Goal: Transaction & Acquisition: Obtain resource

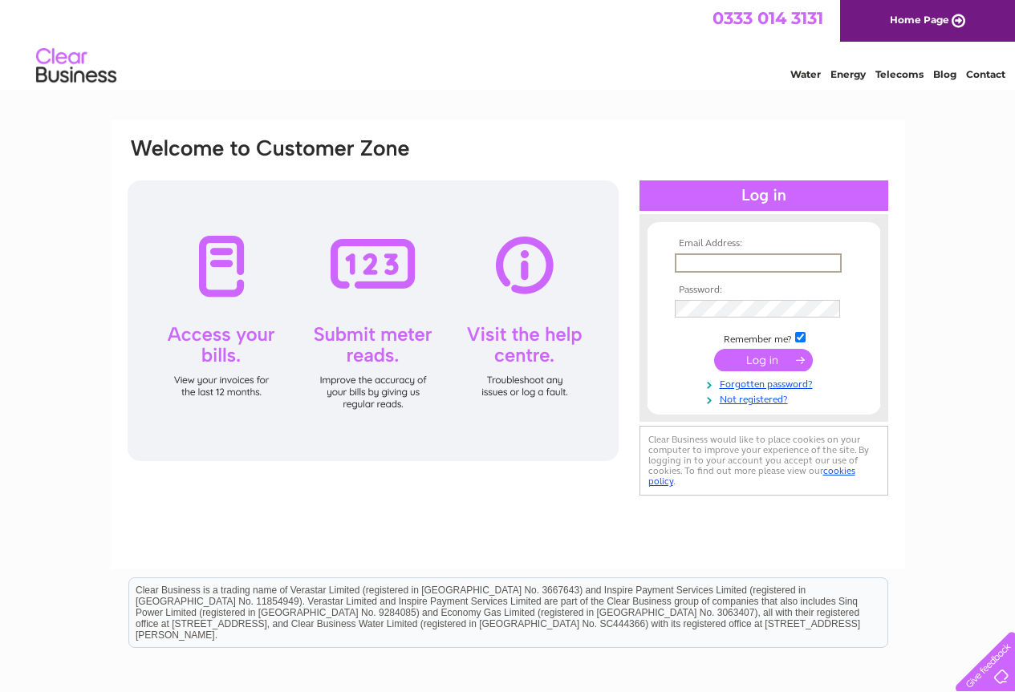
click at [715, 261] on input "text" at bounding box center [758, 262] width 167 height 19
type input "ratan1@hotmail.co.uk"
click at [788, 355] on input "submit" at bounding box center [763, 360] width 99 height 22
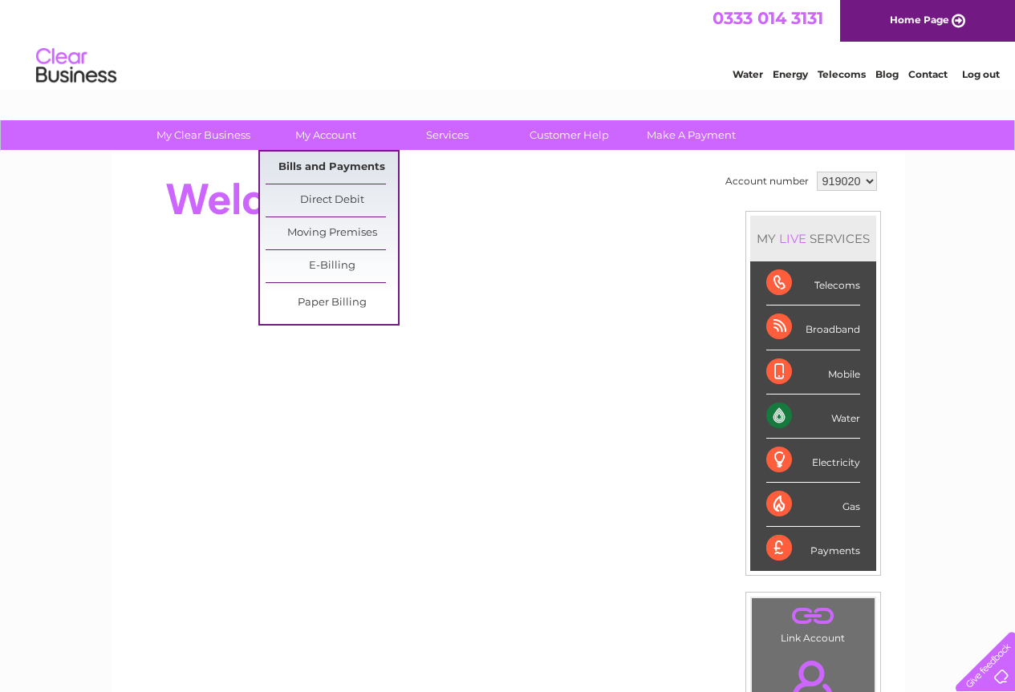
click at [314, 160] on link "Bills and Payments" at bounding box center [332, 168] width 132 height 32
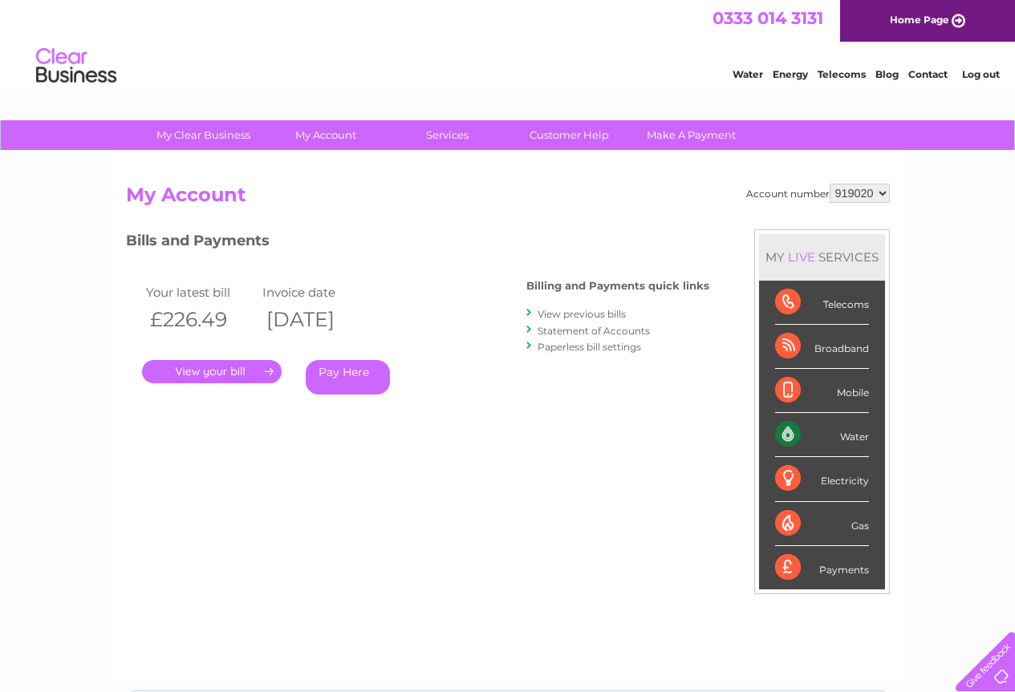
click at [225, 375] on link "." at bounding box center [212, 371] width 140 height 23
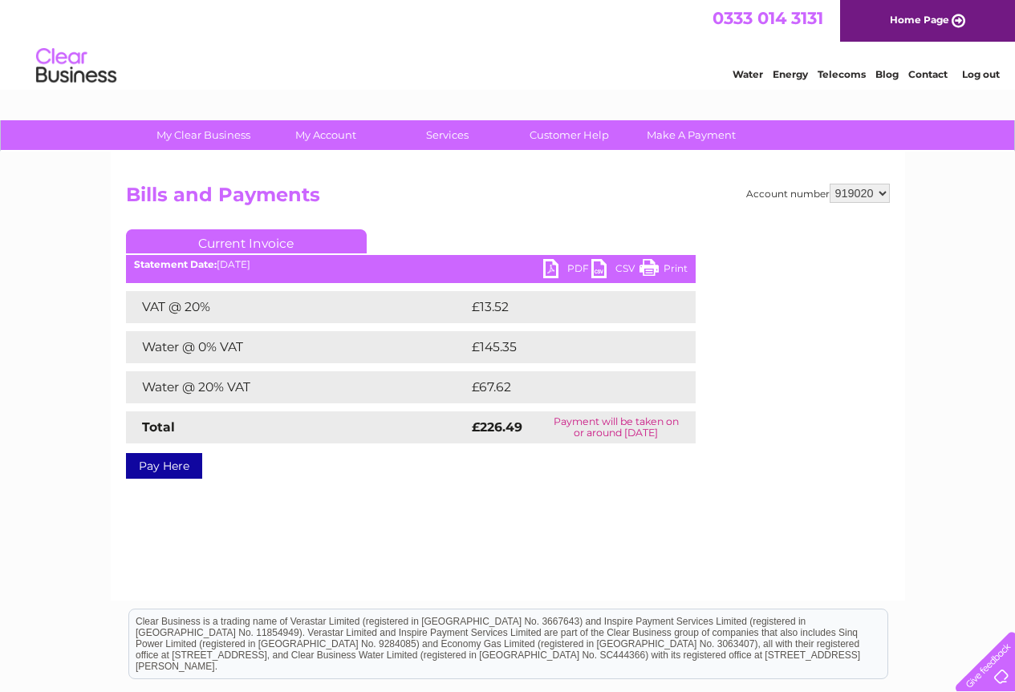
click at [552, 264] on link "PDF" at bounding box center [567, 270] width 48 height 23
click at [883, 192] on select "919020 919021 919022 919023 919024" at bounding box center [859, 193] width 60 height 19
select select "919021"
click at [829, 184] on select "919020 919021 919022 919023 919024" at bounding box center [859, 193] width 60 height 19
click at [553, 266] on link "PDF" at bounding box center [567, 270] width 48 height 23
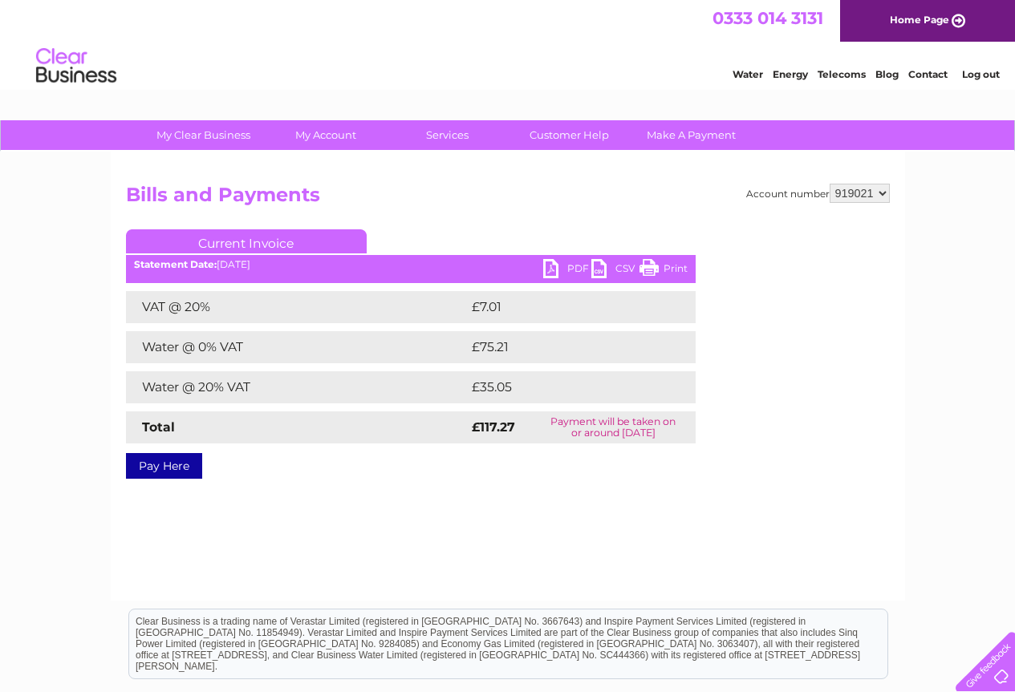
click at [886, 191] on select "919020 919021 919022 919023 919024" at bounding box center [859, 193] width 60 height 19
select select "919022"
click at [829, 184] on select "919020 919021 919022 919023 919024" at bounding box center [859, 193] width 60 height 19
click at [557, 266] on link "PDF" at bounding box center [567, 270] width 48 height 23
click at [882, 193] on select "919020 919021 919022 919023 919024" at bounding box center [859, 193] width 60 height 19
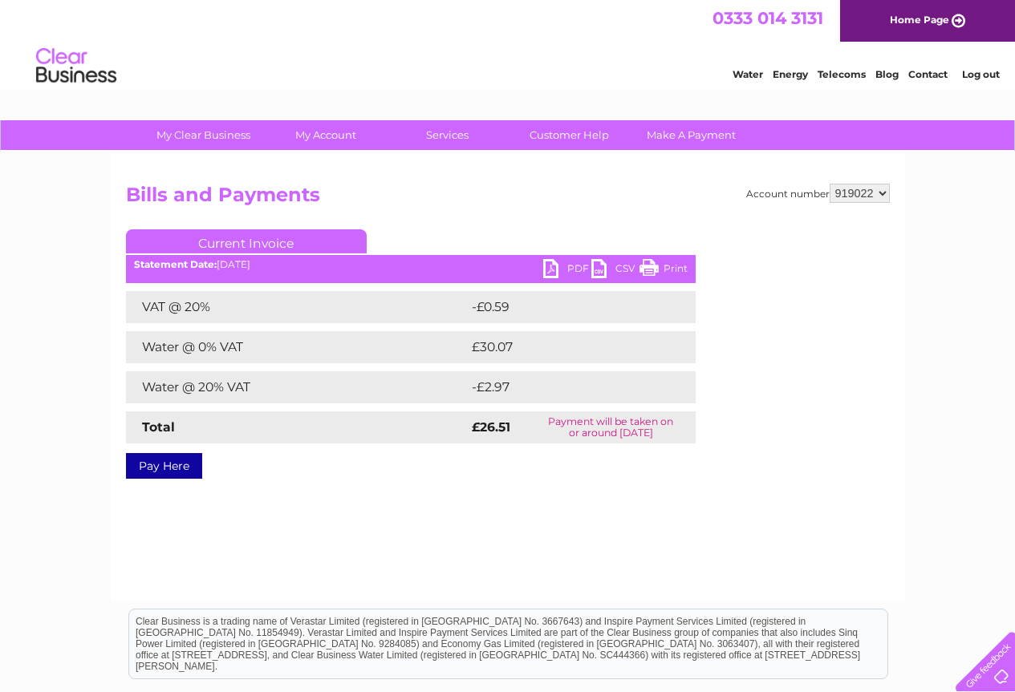
select select "919023"
click at [829, 184] on select "919020 919021 919022 919023 919024" at bounding box center [859, 193] width 60 height 19
click at [557, 266] on link "PDF" at bounding box center [567, 270] width 48 height 23
click at [887, 193] on select "919020 919021 919022 919023 919024" at bounding box center [859, 193] width 60 height 19
select select "919024"
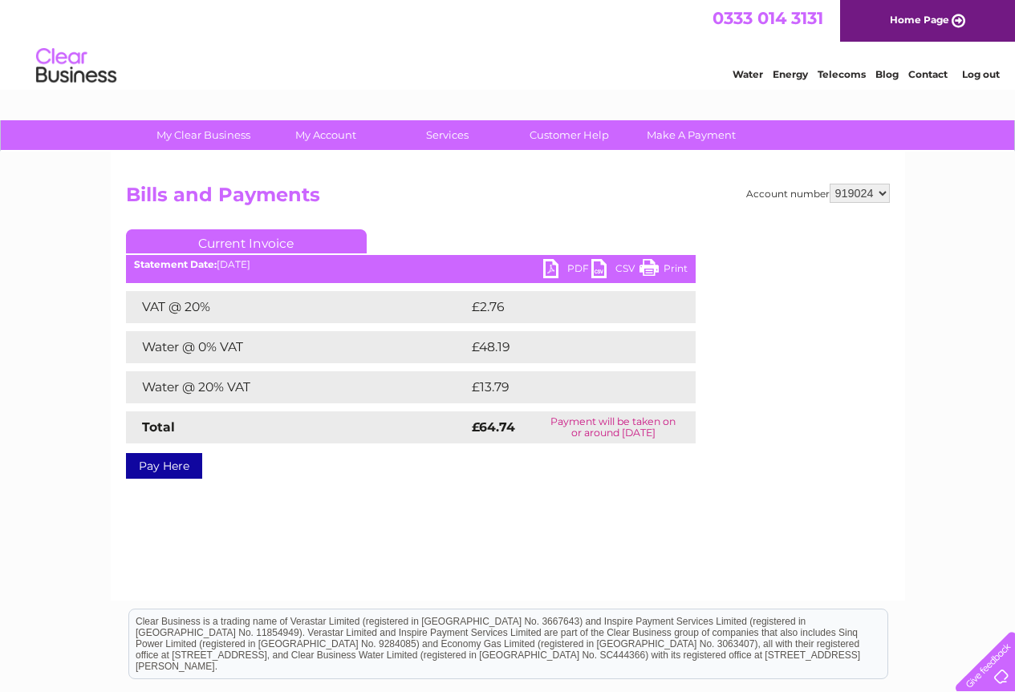
click at [829, 184] on select "919020 919021 919022 919023 919024" at bounding box center [859, 193] width 60 height 19
click at [549, 267] on link "PDF" at bounding box center [567, 270] width 48 height 23
